Goal: Task Accomplishment & Management: Complete application form

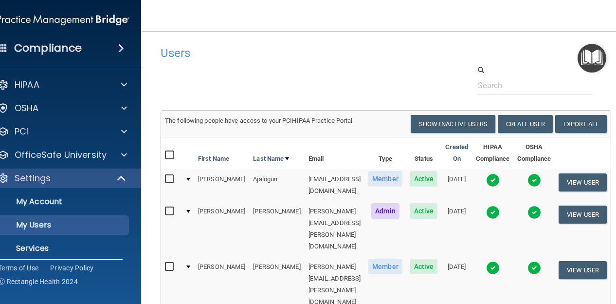
select select "20"
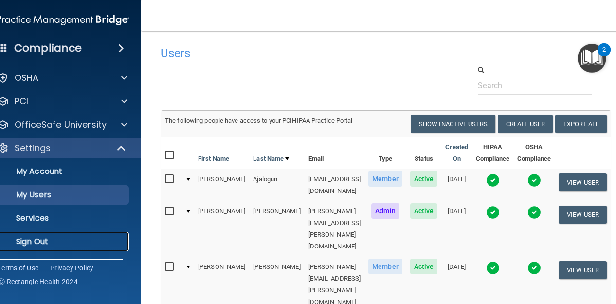
click at [67, 240] on p "Sign Out" at bounding box center [58, 241] width 133 height 10
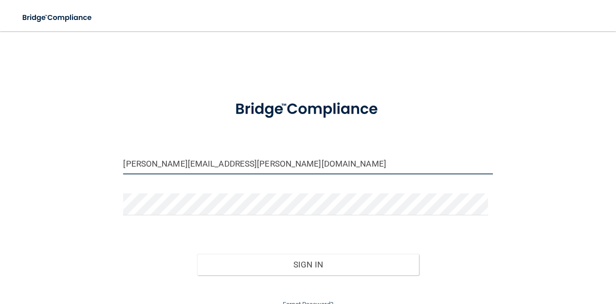
click at [280, 159] on input "[PERSON_NAME][EMAIL_ADDRESS][PERSON_NAME][DOMAIN_NAME]" at bounding box center [307, 163] width 369 height 22
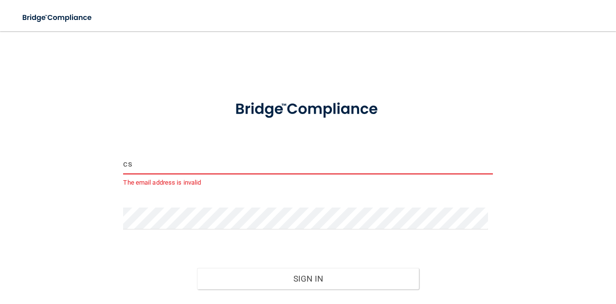
type input "[EMAIL_ADDRESS][DOMAIN_NAME]"
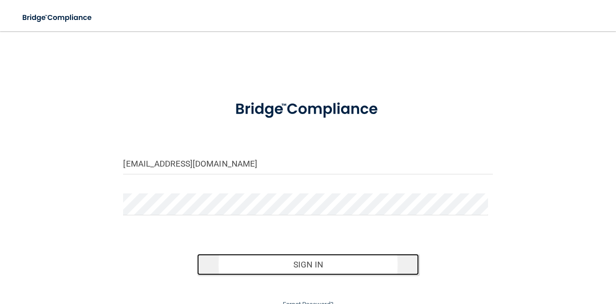
click at [254, 268] on button "Sign In" at bounding box center [307, 263] width 221 height 21
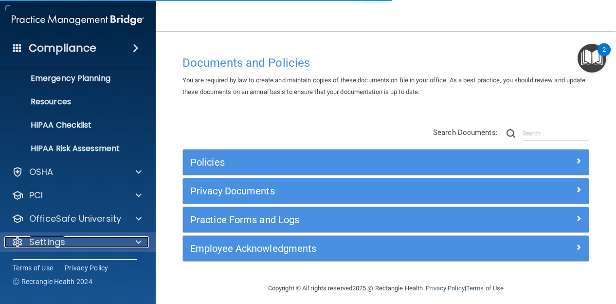
click at [136, 244] on span at bounding box center [139, 242] width 6 height 12
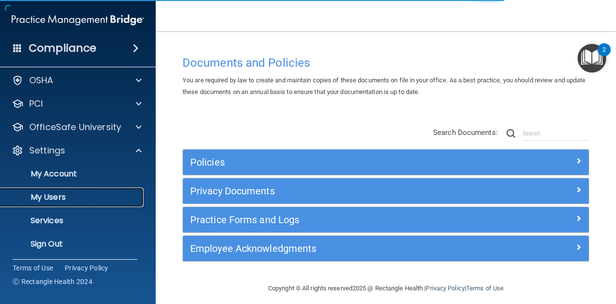
click at [89, 195] on p "My Users" at bounding box center [72, 197] width 133 height 10
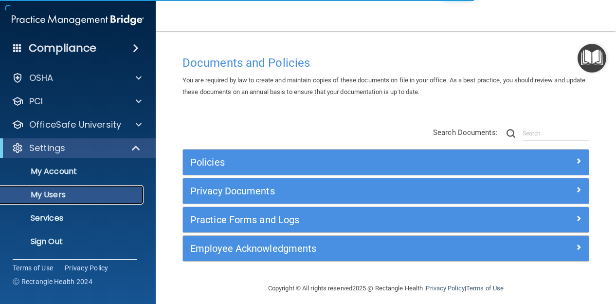
scroll to position [28, 0]
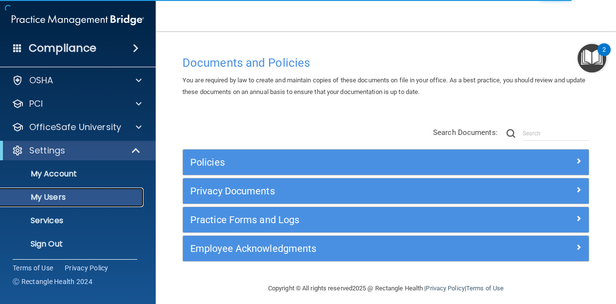
select select "20"
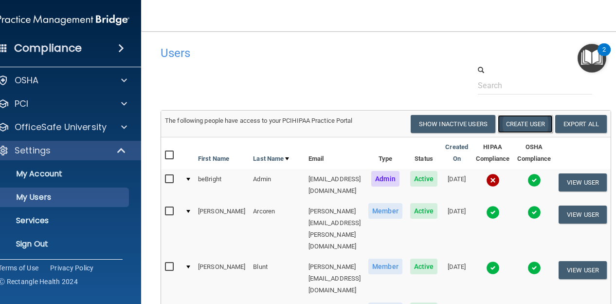
click at [528, 120] on button "Create User" at bounding box center [525, 124] width 55 height 18
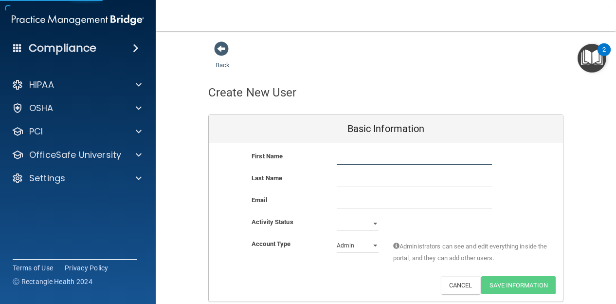
click at [432, 151] on input "text" at bounding box center [414, 157] width 155 height 15
type input "[PERSON_NAME]"
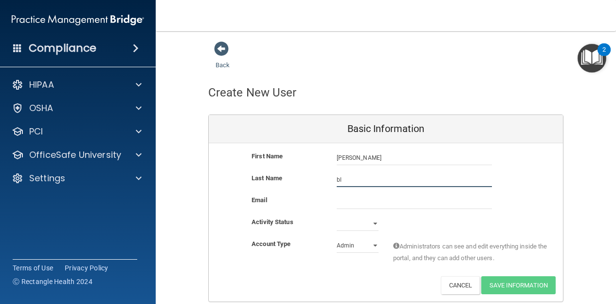
type input "b"
type input "[PERSON_NAME]"
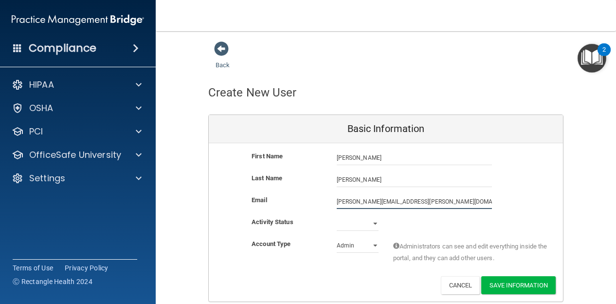
type input "[PERSON_NAME][EMAIL_ADDRESS][PERSON_NAME][DOMAIN_NAME]"
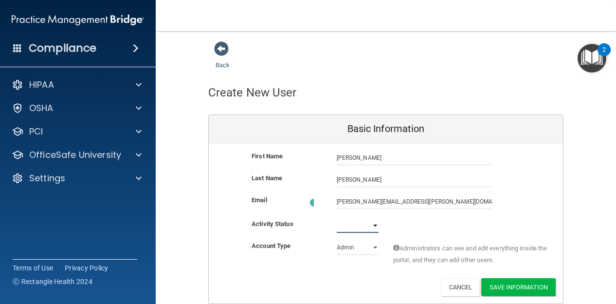
click at [366, 225] on select "Active Inactive" at bounding box center [358, 225] width 42 height 15
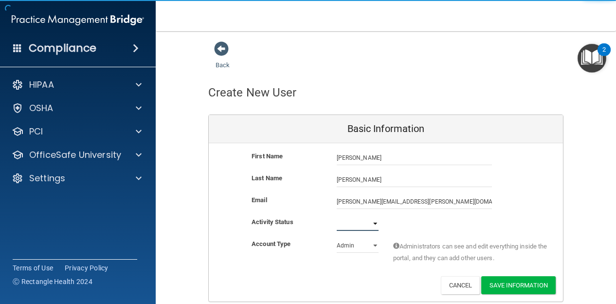
select select "active"
click at [337, 216] on select "Active Inactive" at bounding box center [358, 223] width 42 height 15
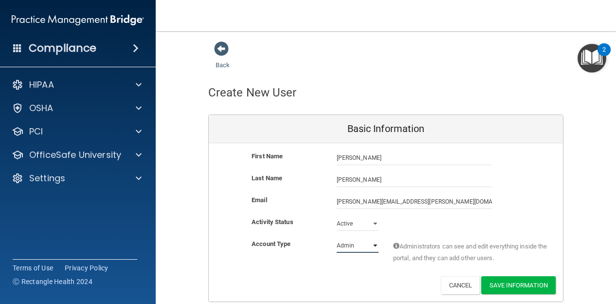
click at [358, 243] on select "Admin Member" at bounding box center [358, 245] width 42 height 15
select select "practice_member"
click at [337, 238] on select "Admin Member" at bounding box center [358, 245] width 42 height 15
click at [503, 278] on button "Save Information" at bounding box center [518, 285] width 74 height 18
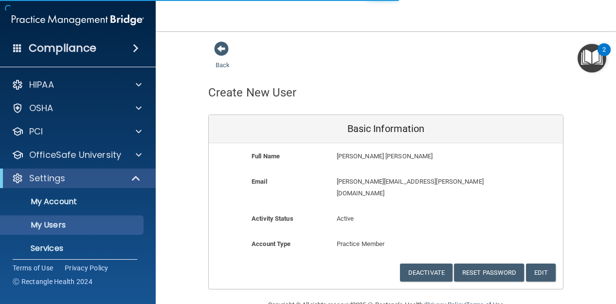
select select "20"
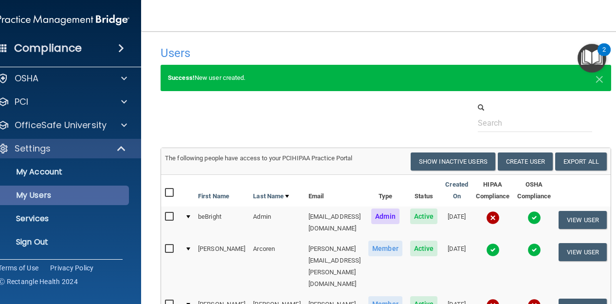
scroll to position [30, 0]
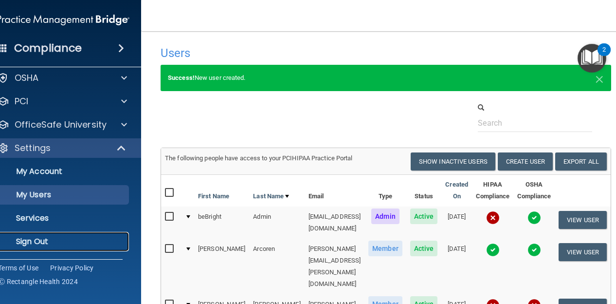
click at [79, 245] on p "Sign Out" at bounding box center [58, 241] width 133 height 10
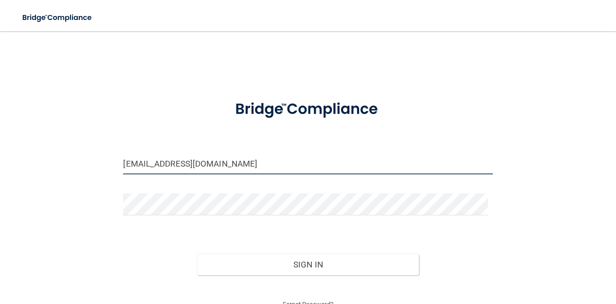
click at [277, 164] on input "[EMAIL_ADDRESS][DOMAIN_NAME]" at bounding box center [307, 163] width 369 height 22
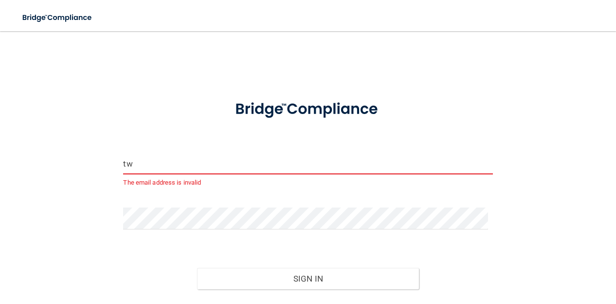
type input "[EMAIL_ADDRESS][DOMAIN_NAME]"
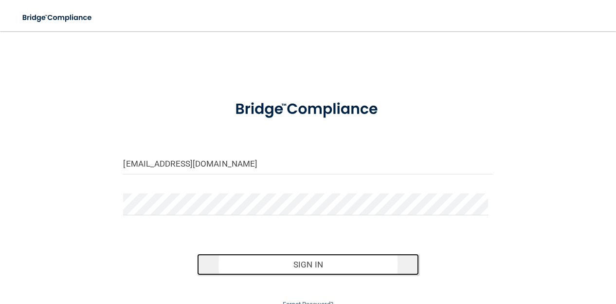
click at [256, 253] on button "Sign In" at bounding box center [307, 263] width 221 height 21
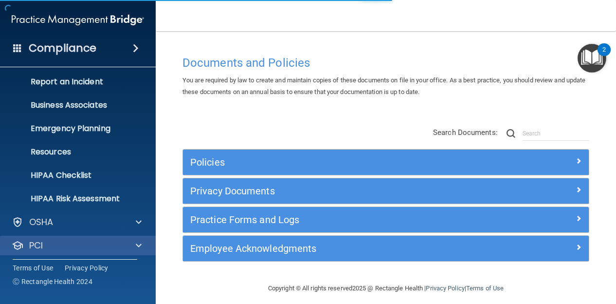
scroll to position [100, 0]
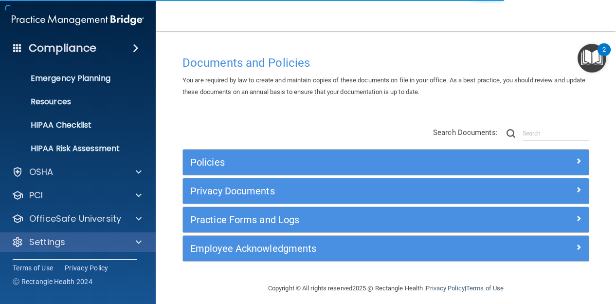
click at [108, 233] on div "Settings" at bounding box center [78, 241] width 156 height 19
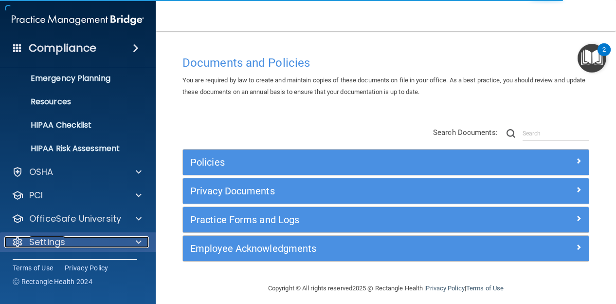
click at [137, 238] on span at bounding box center [139, 242] width 6 height 12
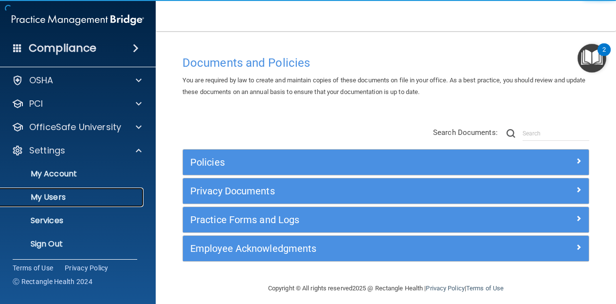
click at [96, 194] on p "My Users" at bounding box center [72, 197] width 133 height 10
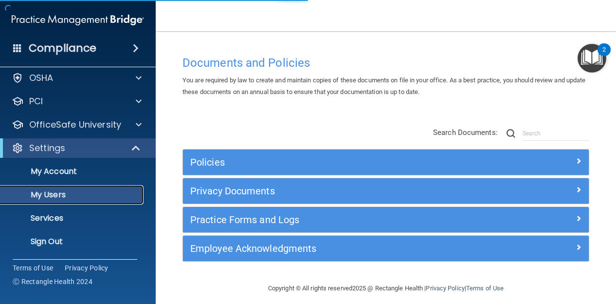
scroll to position [28, 0]
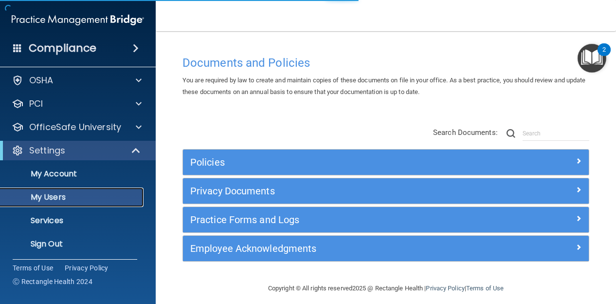
select select "20"
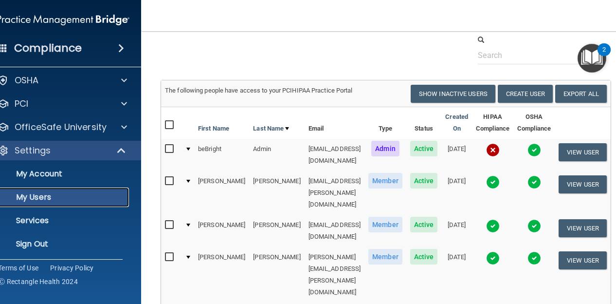
scroll to position [0, 0]
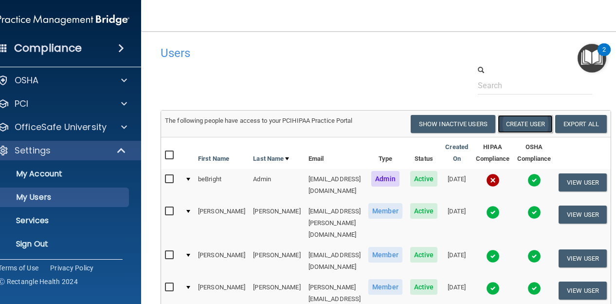
click at [522, 123] on button "Create User" at bounding box center [525, 124] width 55 height 18
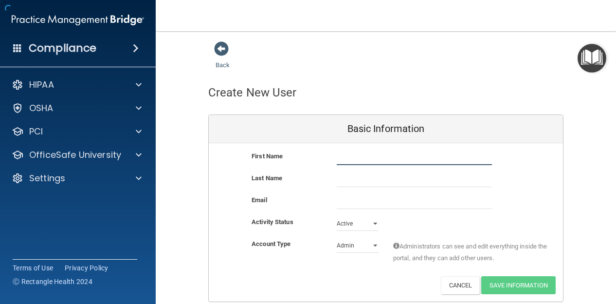
click at [393, 150] on input "text" at bounding box center [414, 157] width 155 height 15
type input "[PERSON_NAME]"
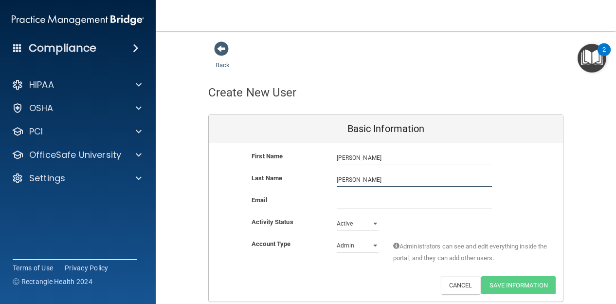
type input "[PERSON_NAME]"
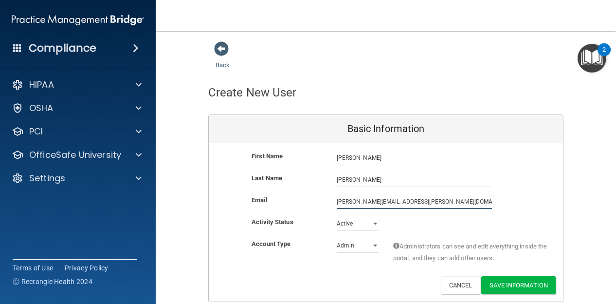
type input "[PERSON_NAME][EMAIL_ADDRESS][PERSON_NAME][DOMAIN_NAME]"
click at [364, 254] on div "Account Type Practice Admin Admin Member Financial Institution Business Associa…" at bounding box center [386, 253] width 354 height 31
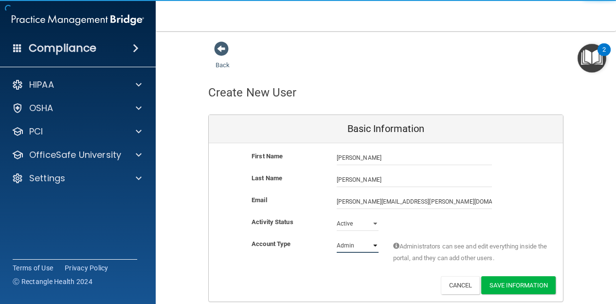
click at [365, 245] on select "Admin Member" at bounding box center [358, 245] width 42 height 15
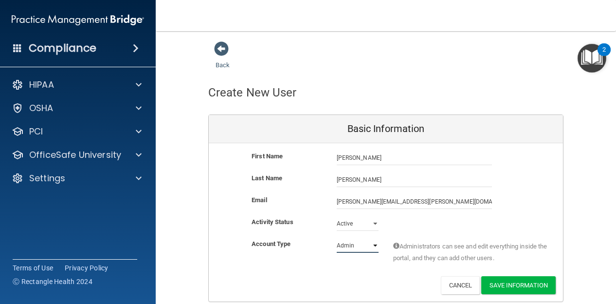
select select "practice_member"
click at [337, 238] on select "Admin Member" at bounding box center [358, 245] width 42 height 15
click at [513, 278] on button "Save Information" at bounding box center [518, 285] width 74 height 18
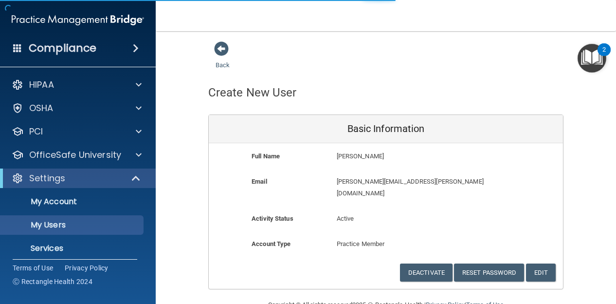
select select "20"
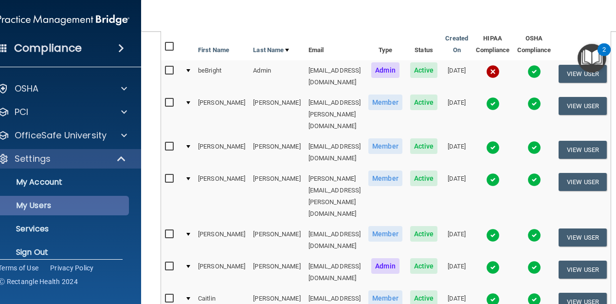
scroll to position [30, 0]
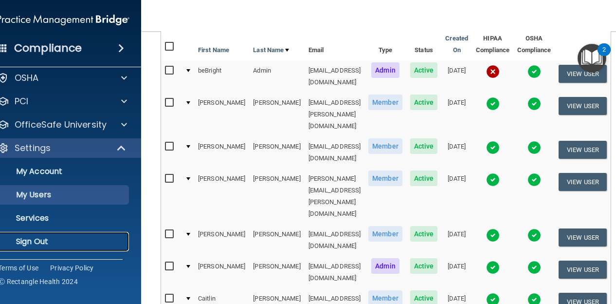
click at [91, 239] on p "Sign Out" at bounding box center [58, 241] width 133 height 10
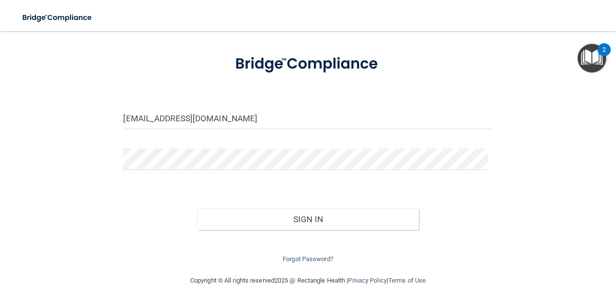
scroll to position [44, 0]
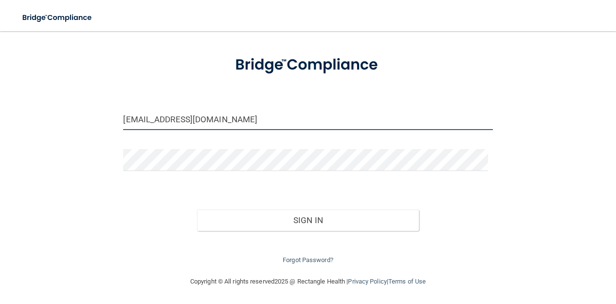
click at [199, 122] on input "[EMAIL_ADDRESS][DOMAIN_NAME]" at bounding box center [307, 119] width 369 height 22
type input "t"
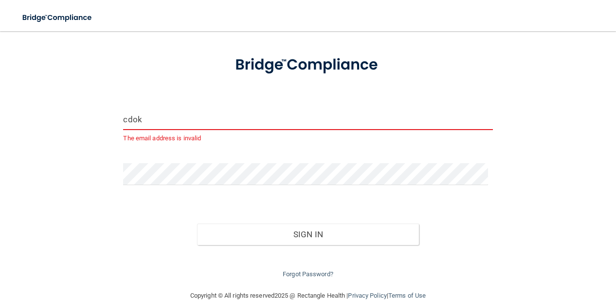
type input "[EMAIL_ADDRESS][DOMAIN_NAME]"
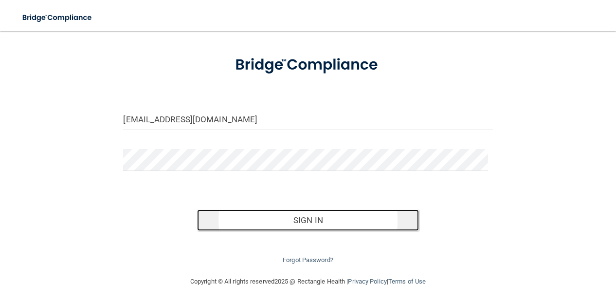
click at [221, 221] on button "Sign In" at bounding box center [307, 219] width 221 height 21
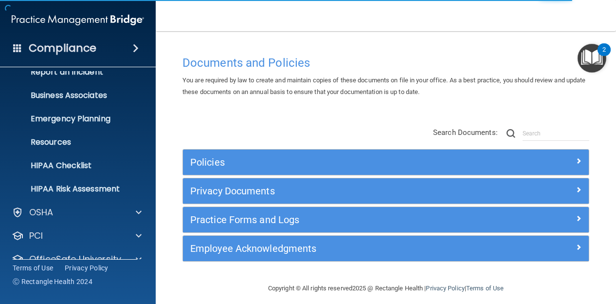
scroll to position [100, 0]
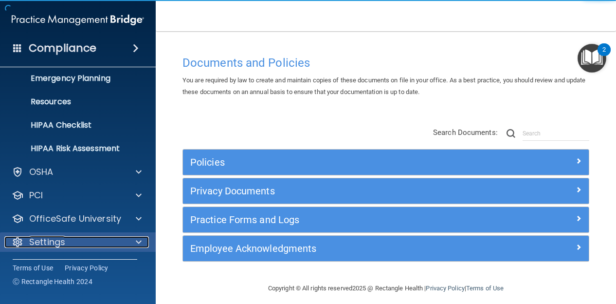
click at [142, 242] on div at bounding box center [137, 242] width 24 height 12
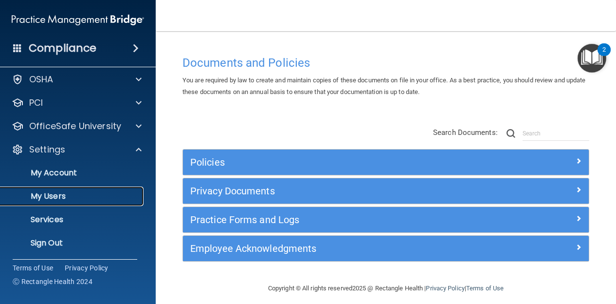
click at [98, 194] on p "My Users" at bounding box center [72, 196] width 133 height 10
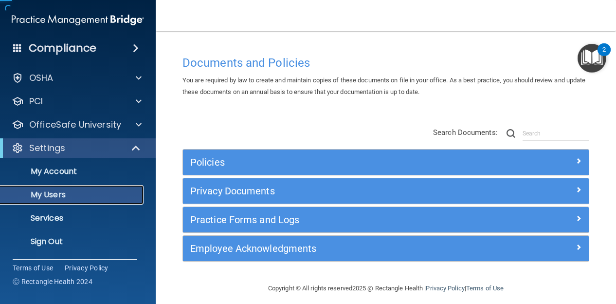
scroll to position [29, 0]
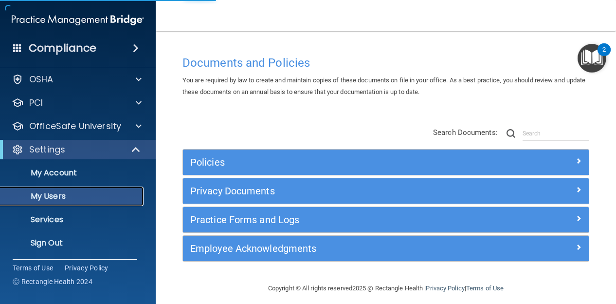
select select "20"
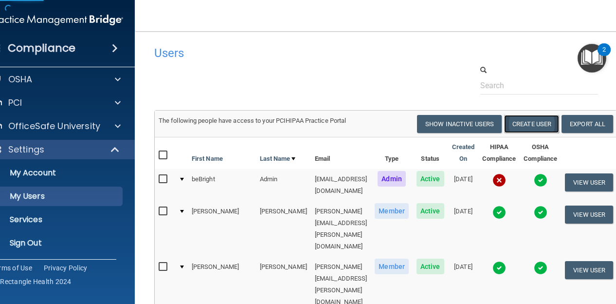
click at [532, 122] on button "Create User" at bounding box center [531, 124] width 55 height 18
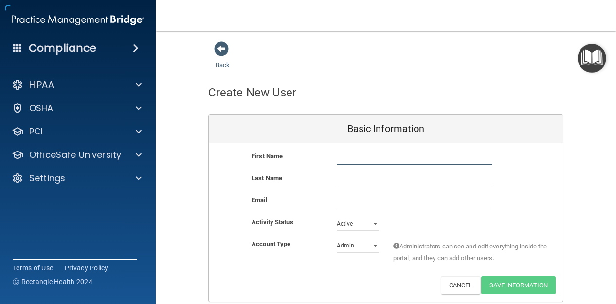
click at [346, 153] on input "text" at bounding box center [414, 157] width 155 height 15
type input "paije."
click at [219, 54] on span at bounding box center [221, 48] width 15 height 15
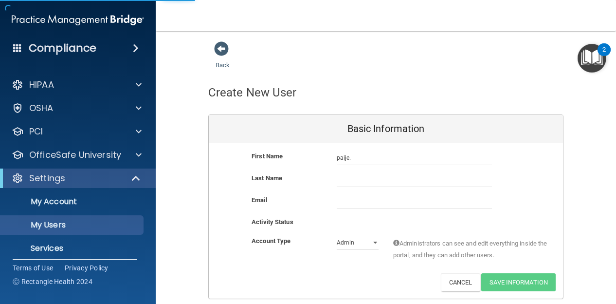
select select "20"
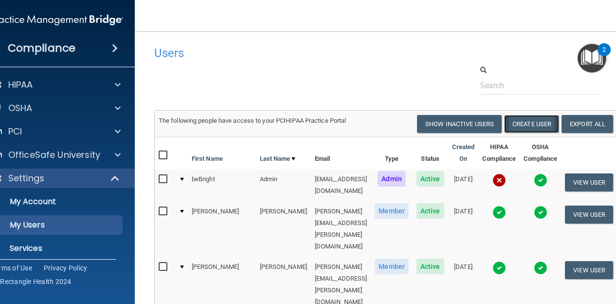
click at [543, 122] on button "Create User" at bounding box center [531, 124] width 55 height 18
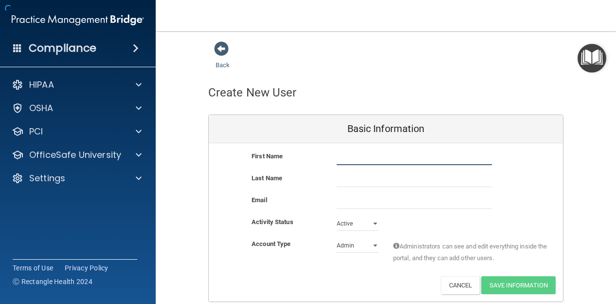
click at [403, 159] on input "text" at bounding box center [414, 157] width 155 height 15
type input "[EMAIL_ADDRESS][PERSON_NAME][DOMAIN_NAME]"
drag, startPoint x: 429, startPoint y: 153, endPoint x: 317, endPoint y: 149, distance: 111.9
click at [317, 150] on div "First Name [EMAIL_ADDRESS][PERSON_NAME][DOMAIN_NAME] [DOMAIN_NAME][EMAIL_ADDRES…" at bounding box center [386, 157] width 354 height 15
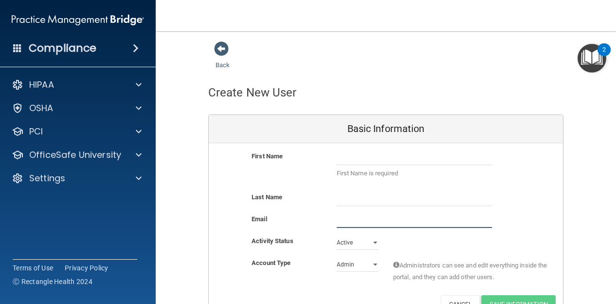
click at [354, 225] on input "email" at bounding box center [414, 220] width 155 height 15
paste input "[EMAIL_ADDRESS][PERSON_NAME][DOMAIN_NAME]"
type input "[EMAIL_ADDRESS][PERSON_NAME][DOMAIN_NAME]"
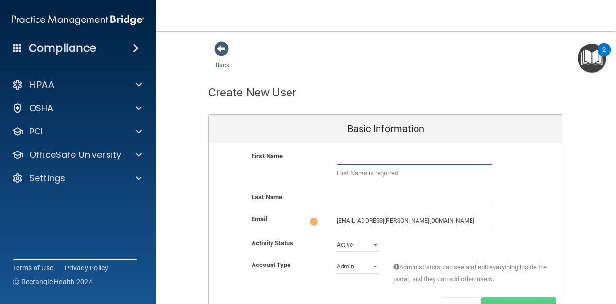
click at [345, 159] on input "text" at bounding box center [414, 157] width 155 height 15
type input "E"
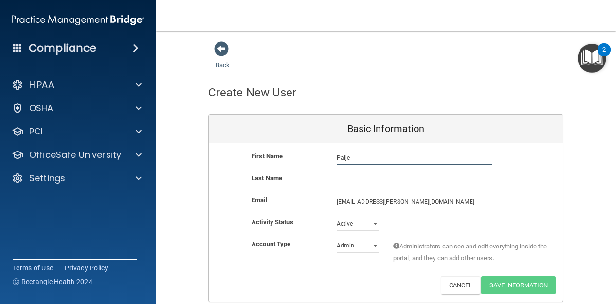
type input "Paije"
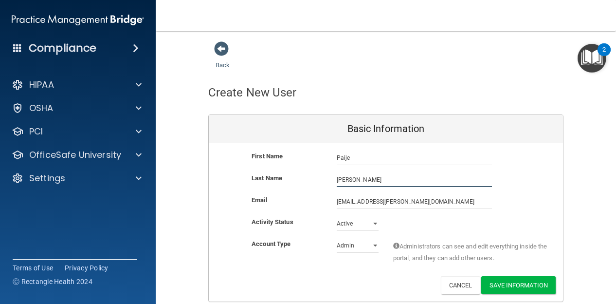
type input "[PERSON_NAME]"
click at [352, 242] on select "Admin Member" at bounding box center [358, 245] width 42 height 15
select select "practice_member"
click at [337, 238] on select "Admin Member" at bounding box center [358, 245] width 42 height 15
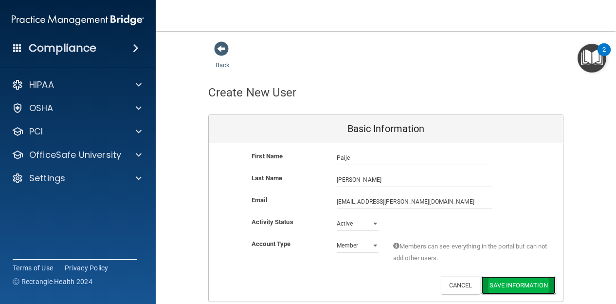
click at [506, 283] on button "Save Information" at bounding box center [518, 285] width 74 height 18
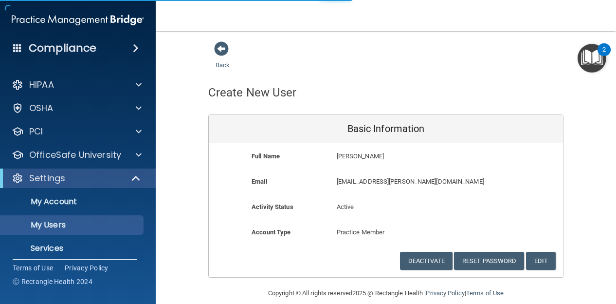
select select "20"
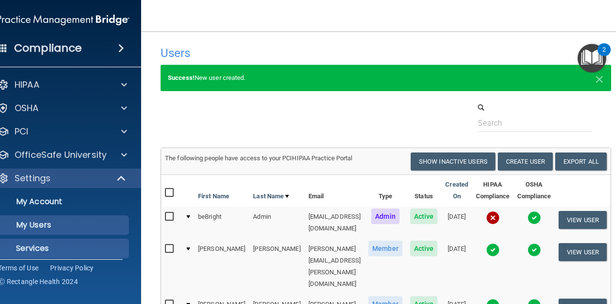
scroll to position [30, 0]
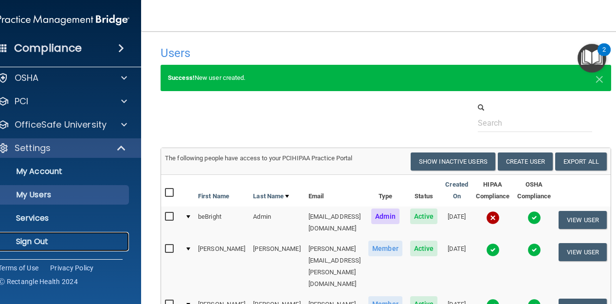
click at [64, 245] on p "Sign Out" at bounding box center [58, 241] width 133 height 10
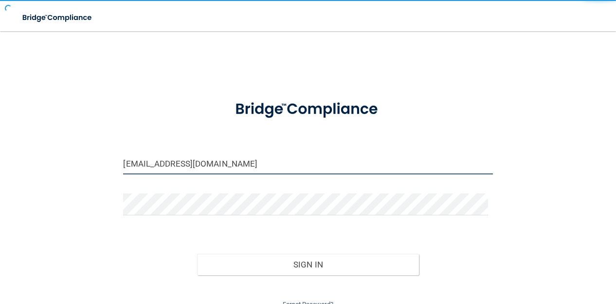
click at [205, 155] on input "[EMAIL_ADDRESS][DOMAIN_NAME]" at bounding box center [307, 163] width 369 height 22
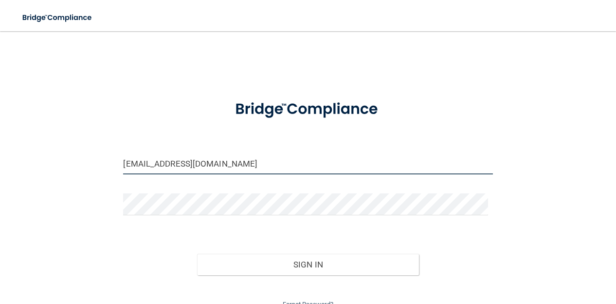
click at [205, 155] on input "[EMAIL_ADDRESS][DOMAIN_NAME]" at bounding box center [307, 163] width 369 height 22
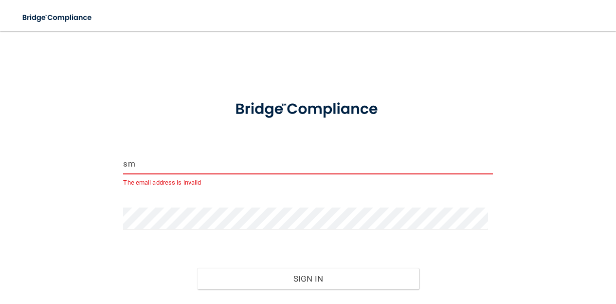
click at [210, 165] on input "sm" at bounding box center [307, 163] width 369 height 22
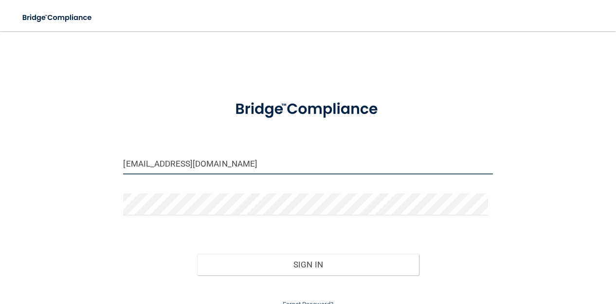
type input "[EMAIL_ADDRESS][DOMAIN_NAME]"
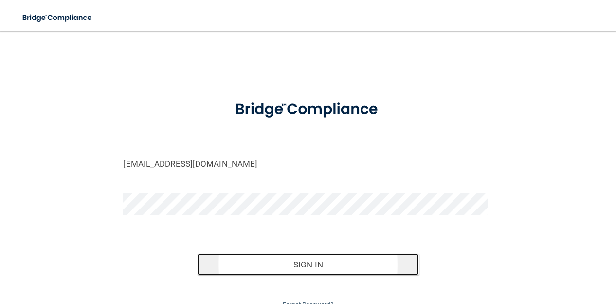
click at [261, 262] on button "Sign In" at bounding box center [307, 263] width 221 height 21
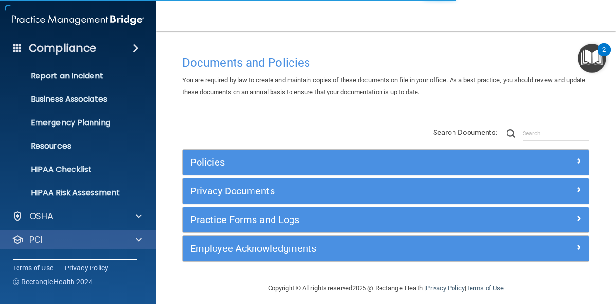
scroll to position [100, 0]
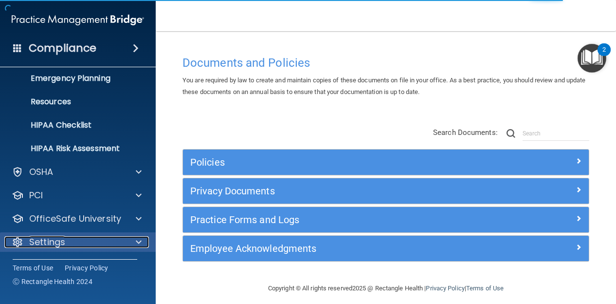
click at [132, 238] on div at bounding box center [137, 242] width 24 height 12
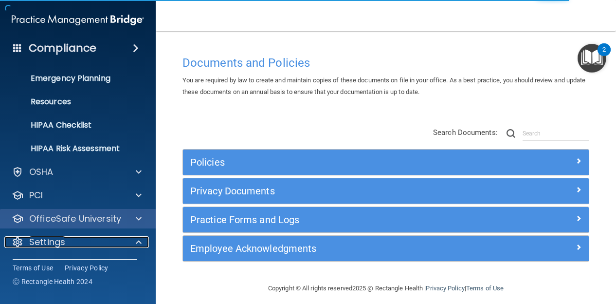
scroll to position [191, 0]
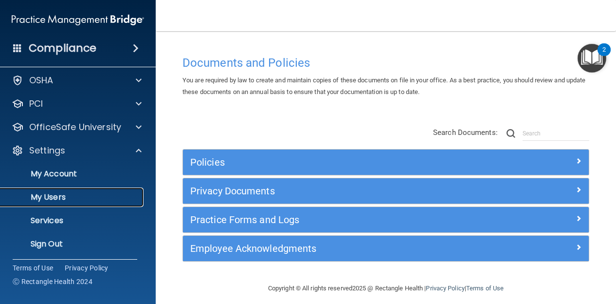
click at [100, 196] on p "My Users" at bounding box center [72, 197] width 133 height 10
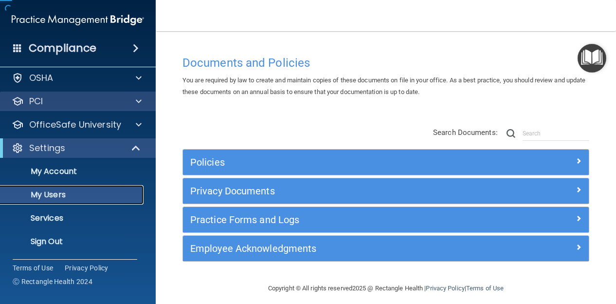
scroll to position [28, 0]
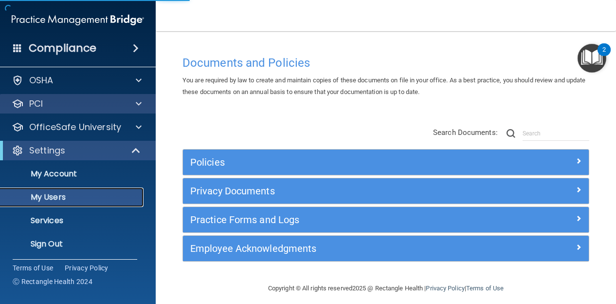
select select "20"
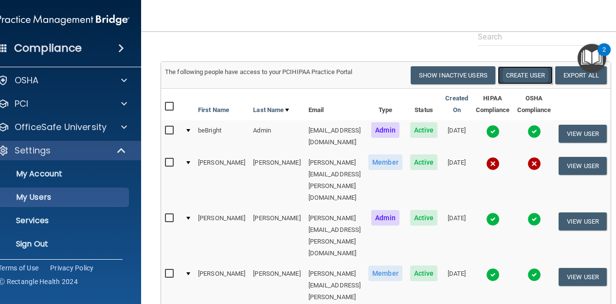
click at [541, 81] on button "Create User" at bounding box center [525, 75] width 55 height 18
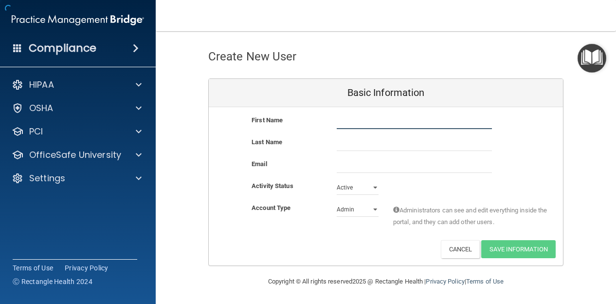
click at [385, 124] on input "text" at bounding box center [414, 121] width 155 height 15
type input "[PERSON_NAME]"
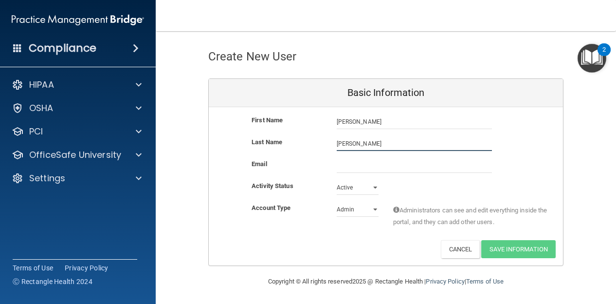
type input "[PERSON_NAME]"
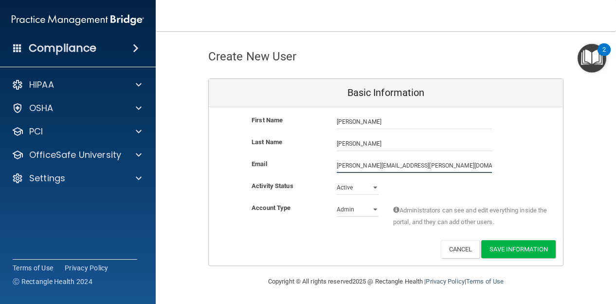
type input "[PERSON_NAME][EMAIL_ADDRESS][PERSON_NAME][DOMAIN_NAME]"
click at [352, 203] on select "Admin Member" at bounding box center [358, 209] width 42 height 15
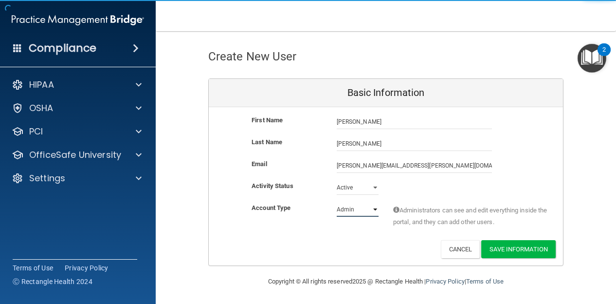
select select "practice_member"
click at [337, 202] on select "Admin Member" at bounding box center [358, 209] width 42 height 15
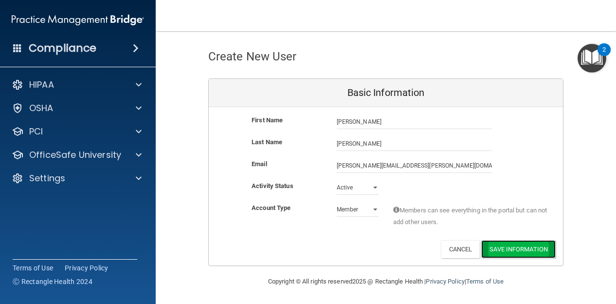
click at [518, 244] on button "Save Information" at bounding box center [518, 249] width 74 height 18
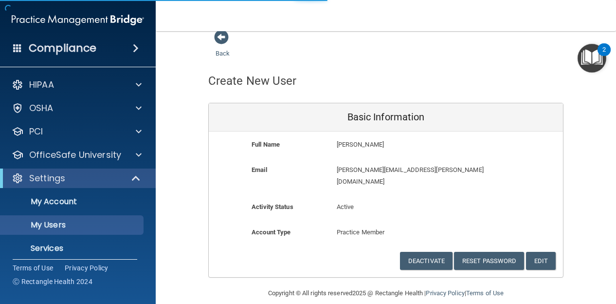
select select "20"
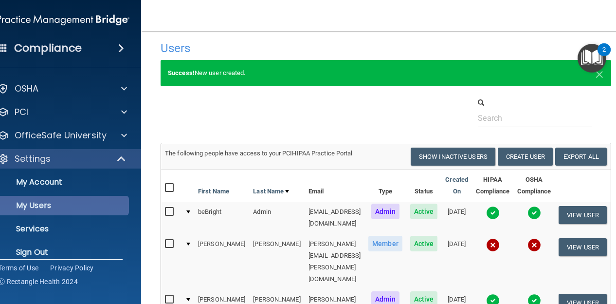
scroll to position [30, 0]
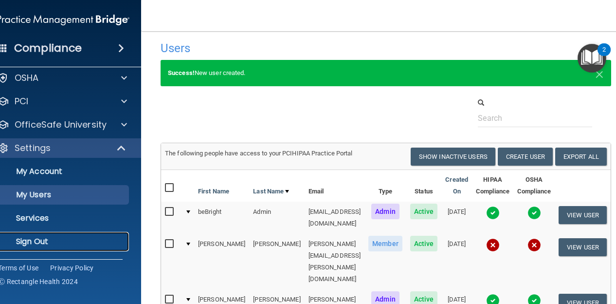
click at [88, 236] on p "Sign Out" at bounding box center [58, 241] width 133 height 10
